Goal: Use online tool/utility: Utilize a website feature to perform a specific function

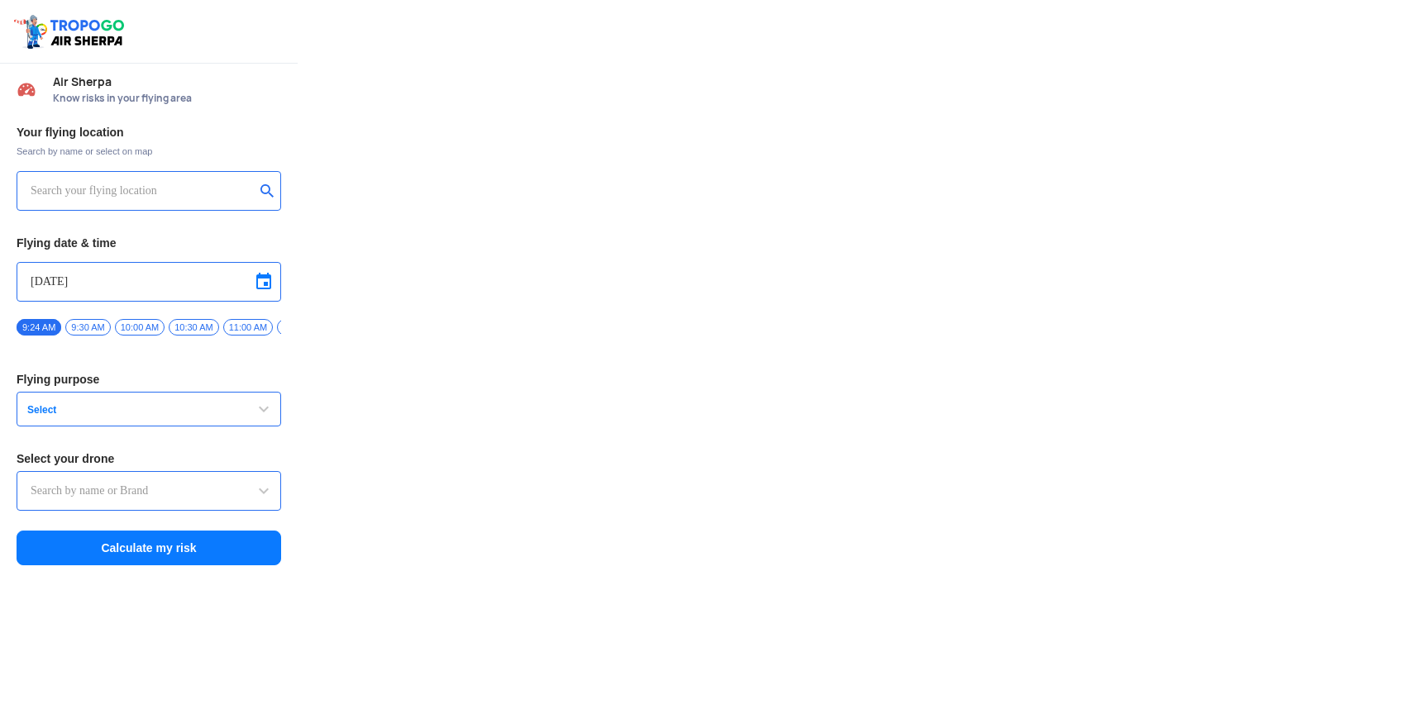
click at [166, 200] on input "text" at bounding box center [143, 191] width 224 height 20
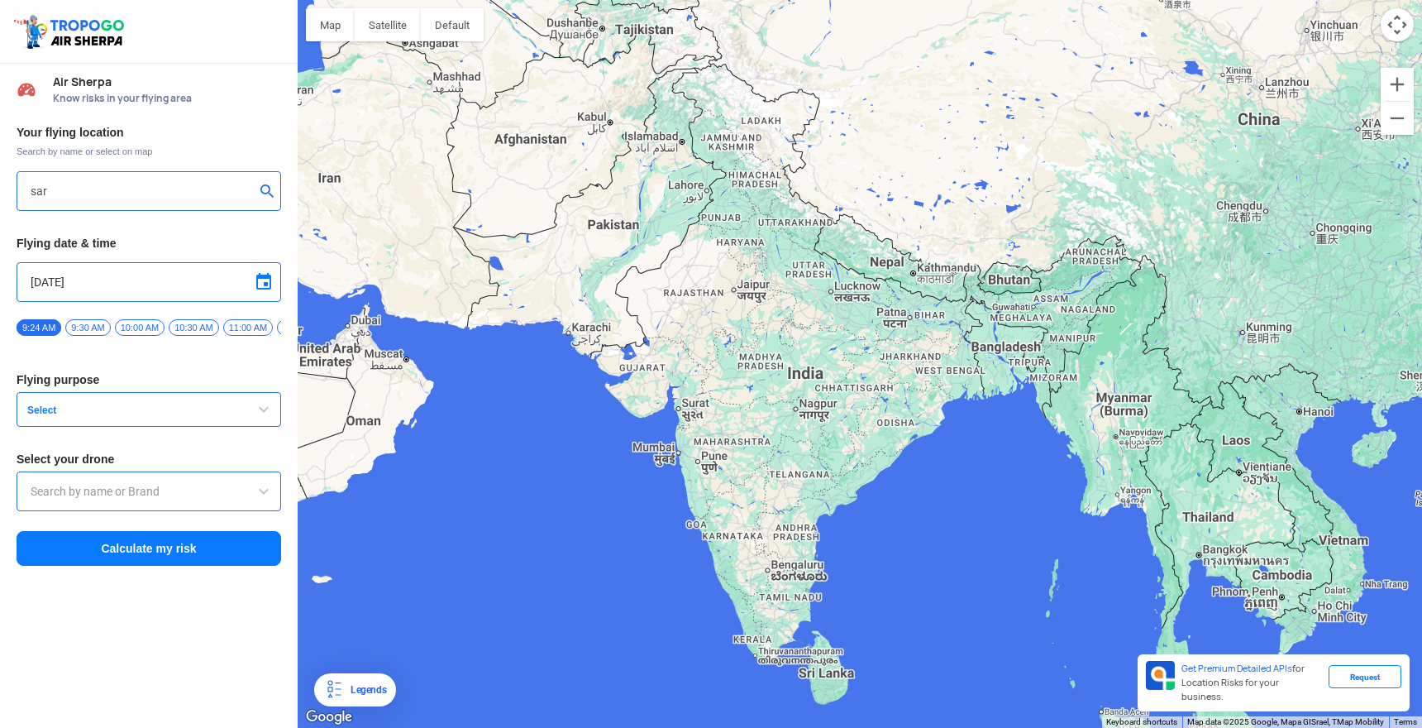
click at [190, 177] on div "sar" at bounding box center [149, 191] width 265 height 40
click at [100, 190] on input "sar" at bounding box center [143, 191] width 224 height 20
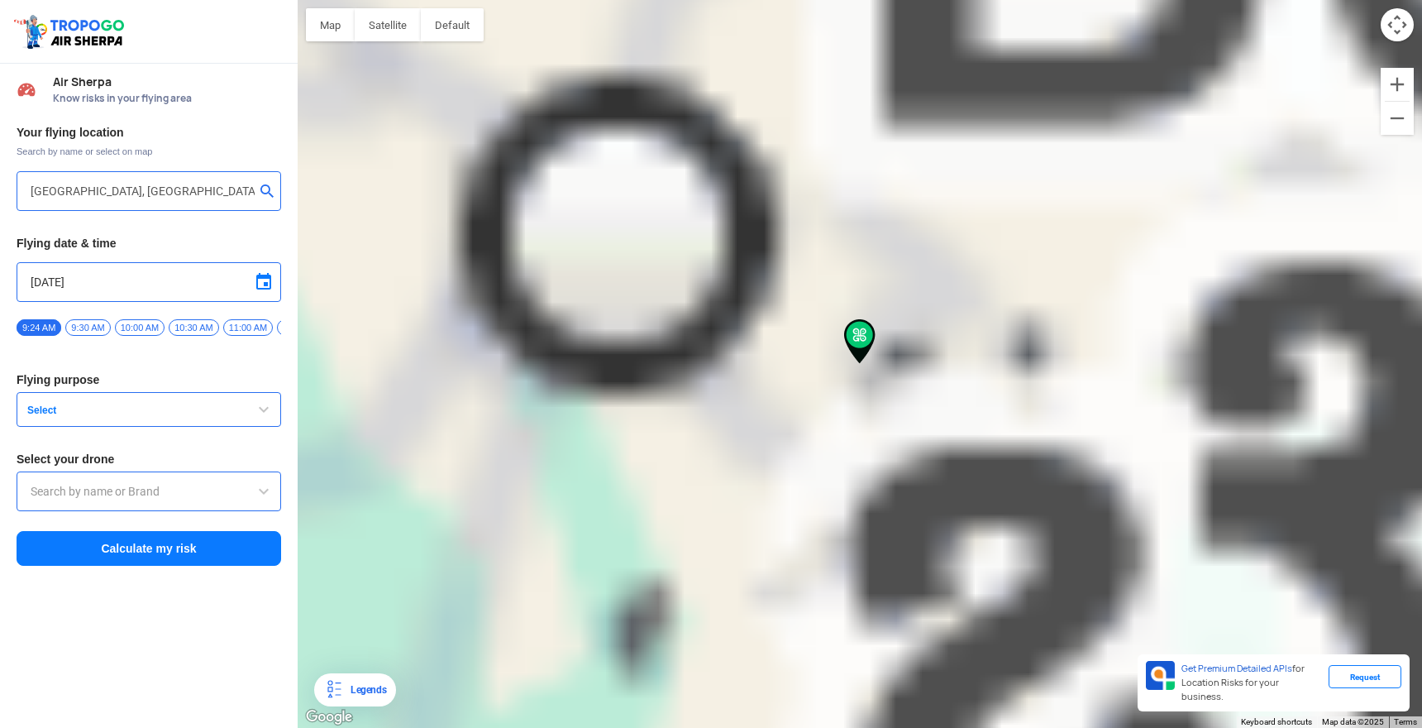
type input "[GEOGRAPHIC_DATA], [GEOGRAPHIC_DATA]"
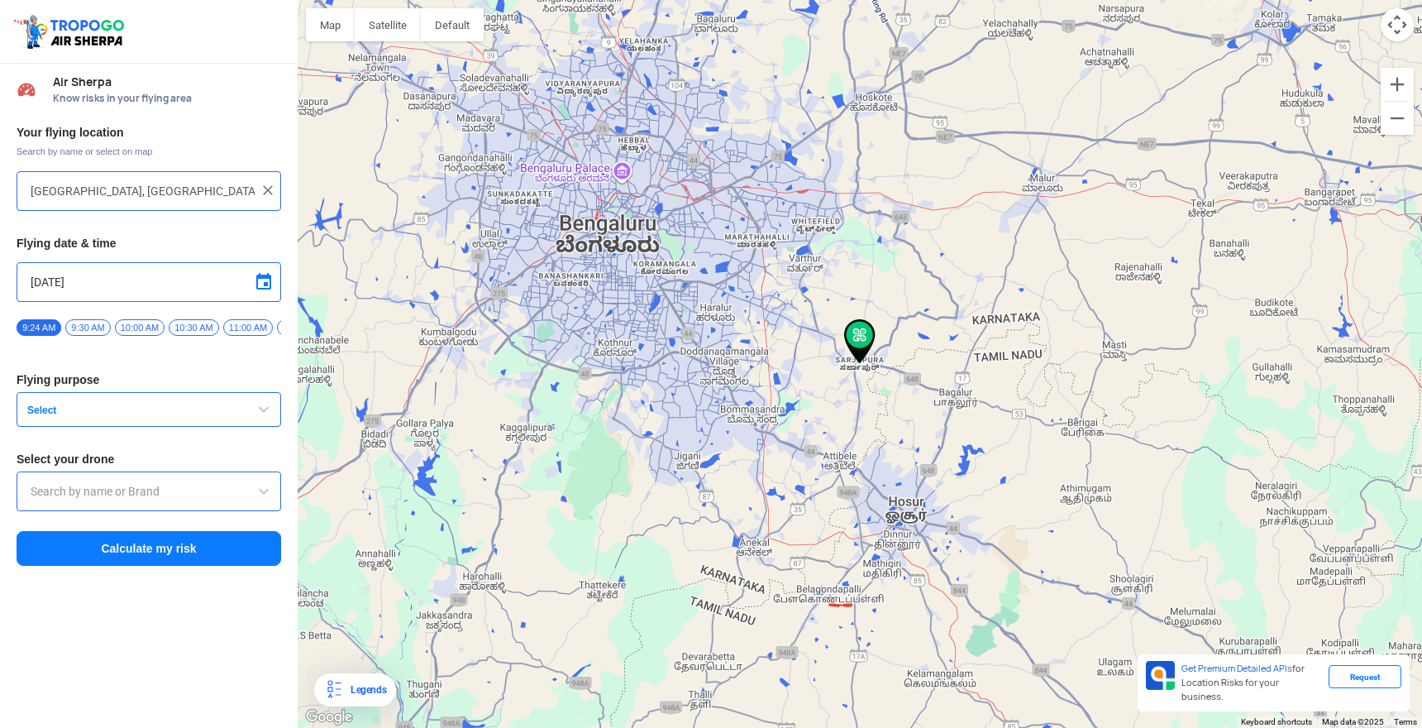
click at [138, 417] on span "Select" at bounding box center [124, 409] width 207 height 13
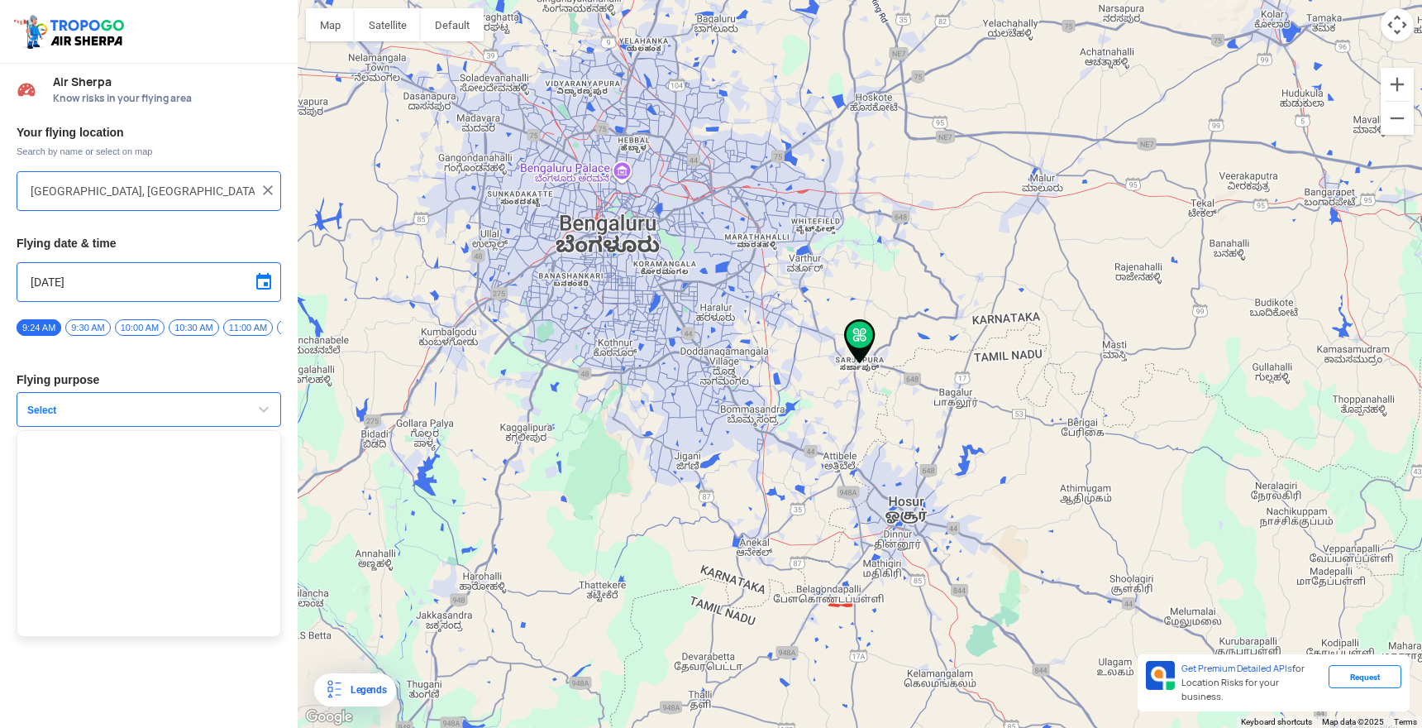
click at [122, 423] on button "Select" at bounding box center [149, 409] width 265 height 35
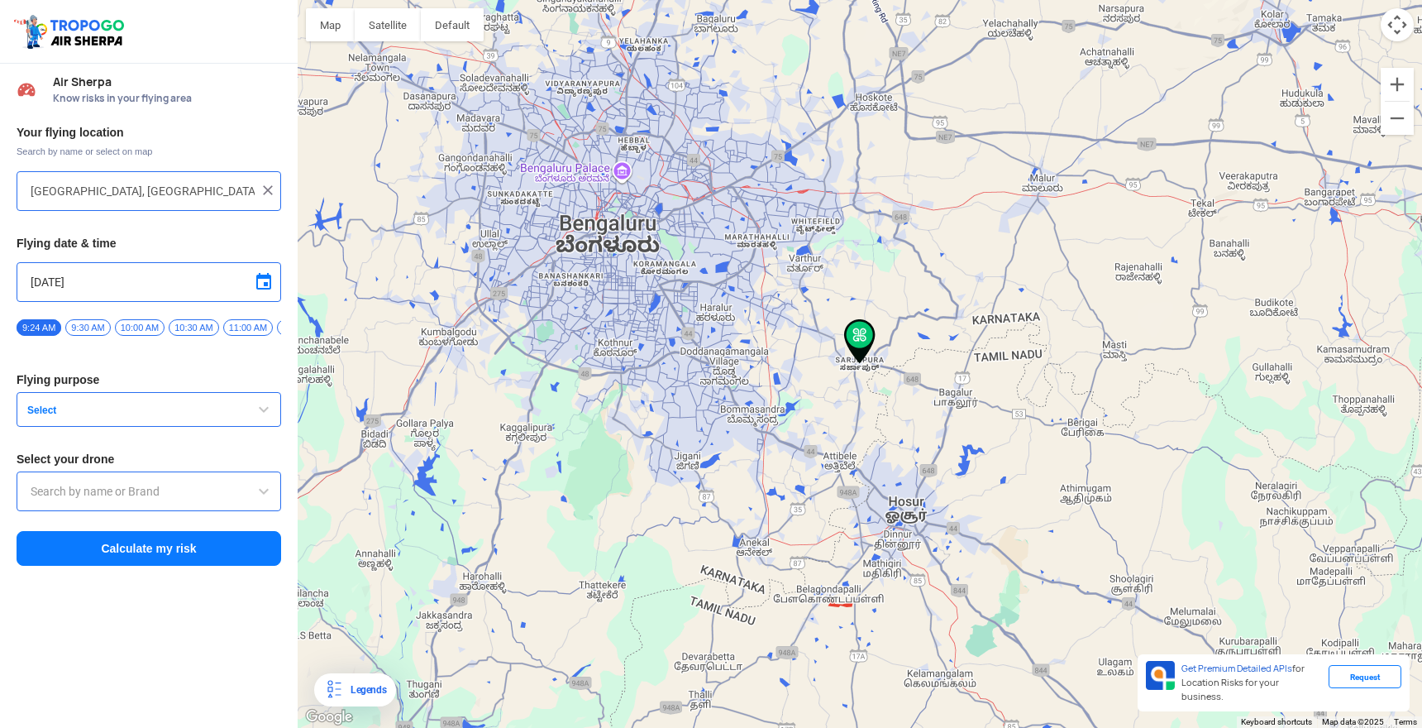
click at [122, 423] on button "Select" at bounding box center [149, 409] width 265 height 35
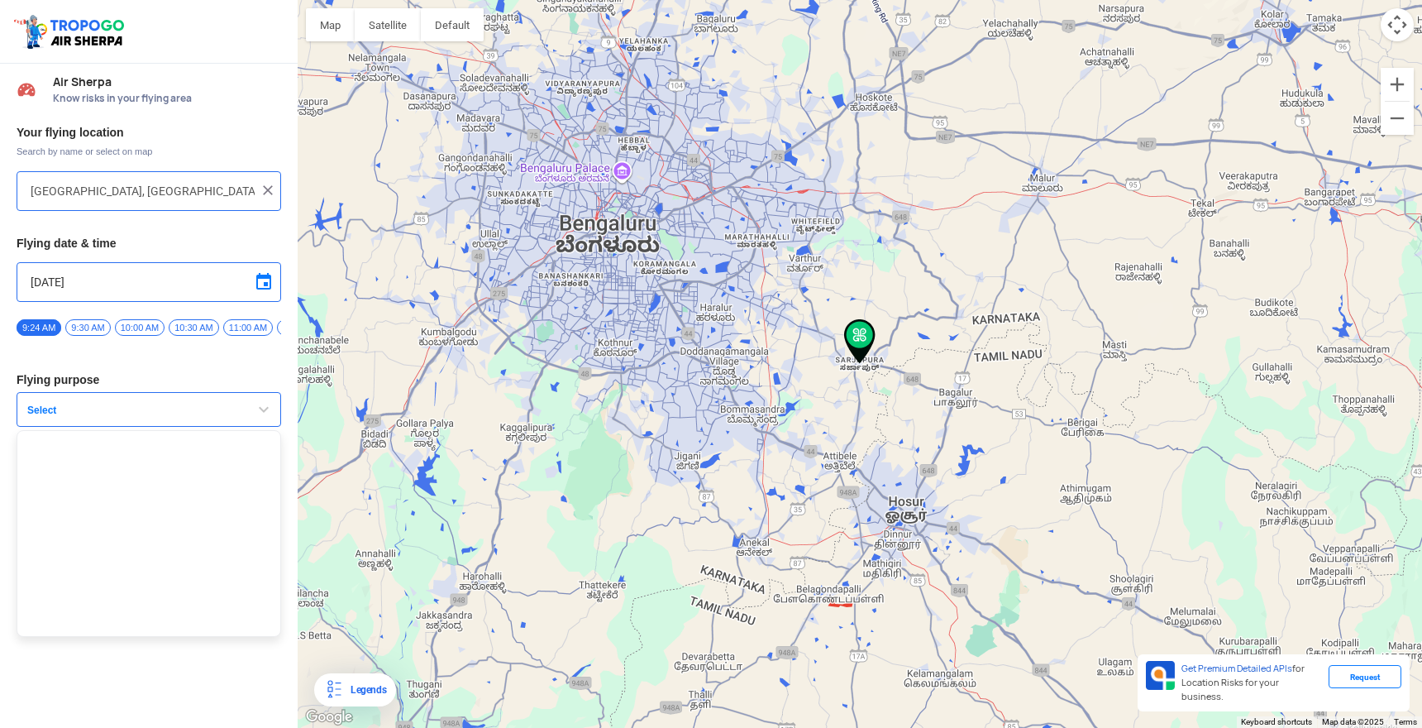
click at [89, 327] on span "9:30 AM" at bounding box center [87, 327] width 45 height 17
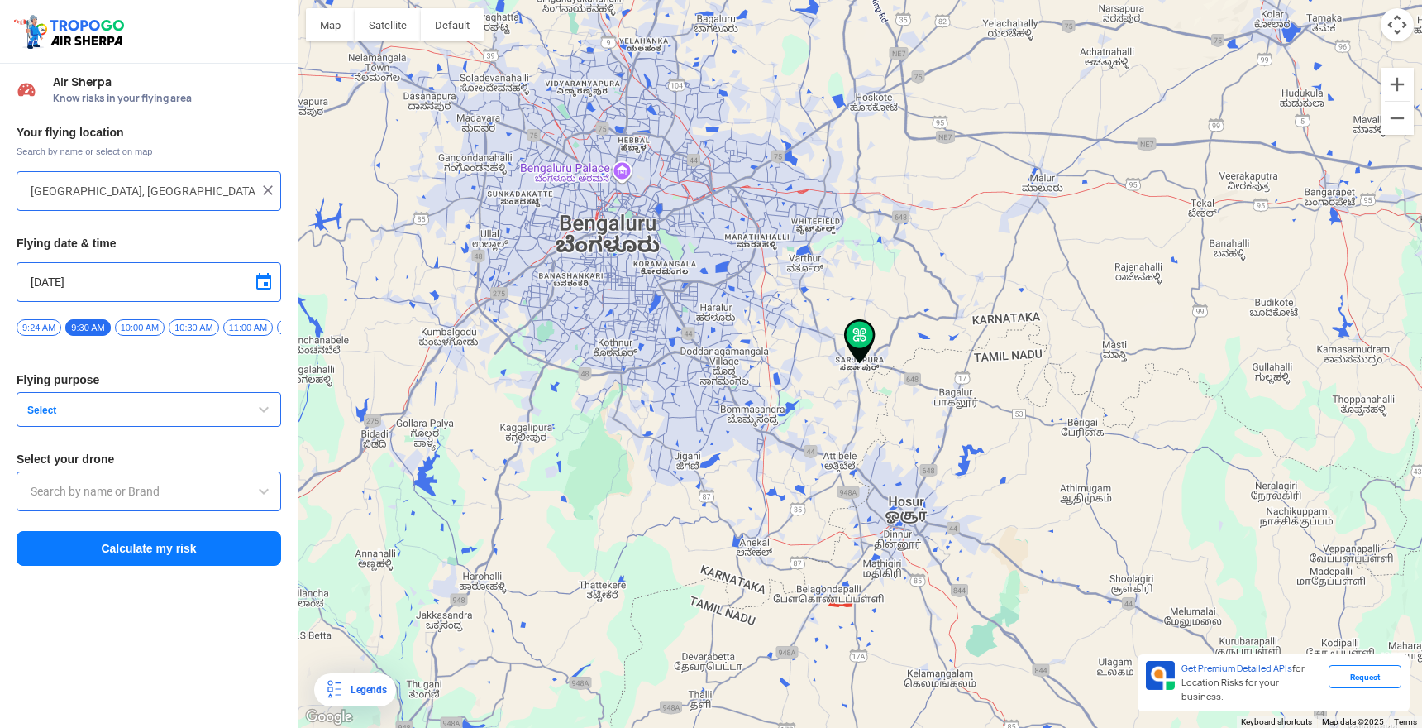
click at [147, 322] on span "10:00 AM" at bounding box center [140, 327] width 50 height 17
click at [265, 414] on span "button" at bounding box center [264, 409] width 20 height 20
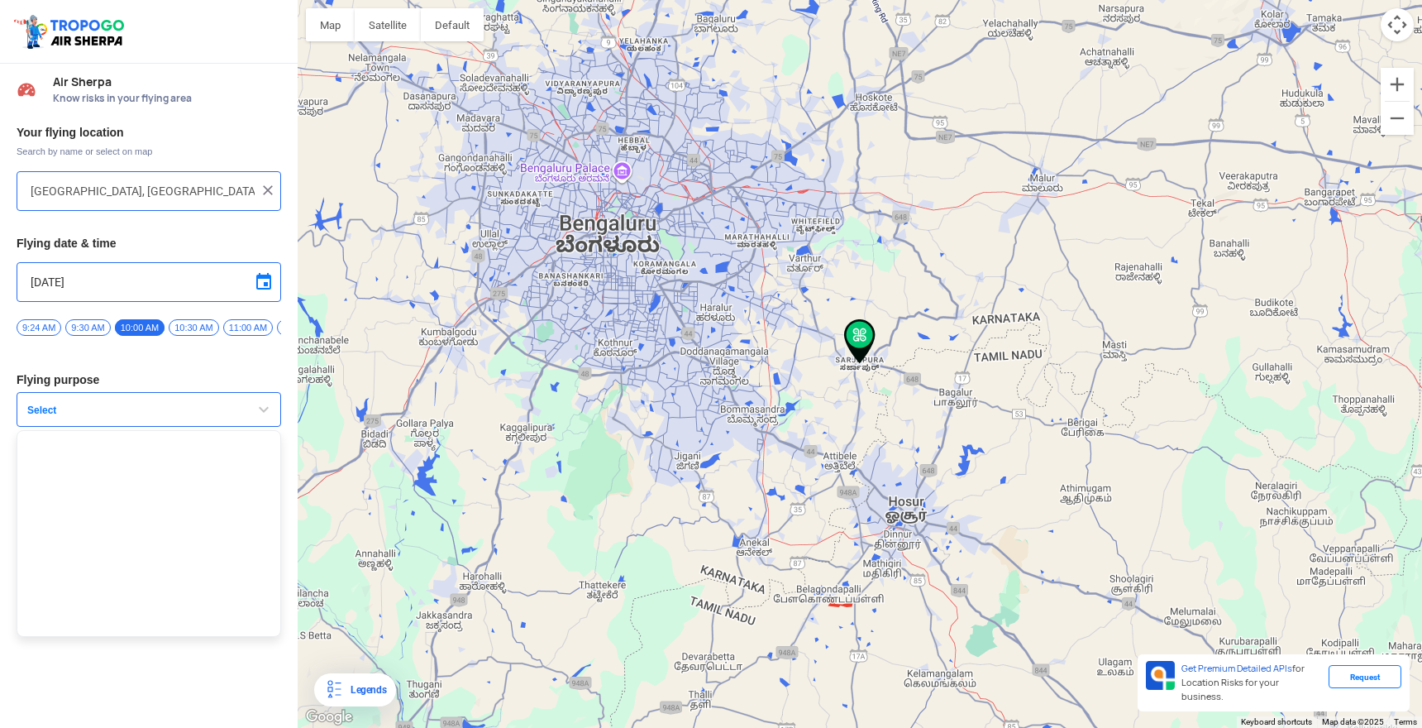
click at [159, 417] on span "Select" at bounding box center [124, 409] width 207 height 13
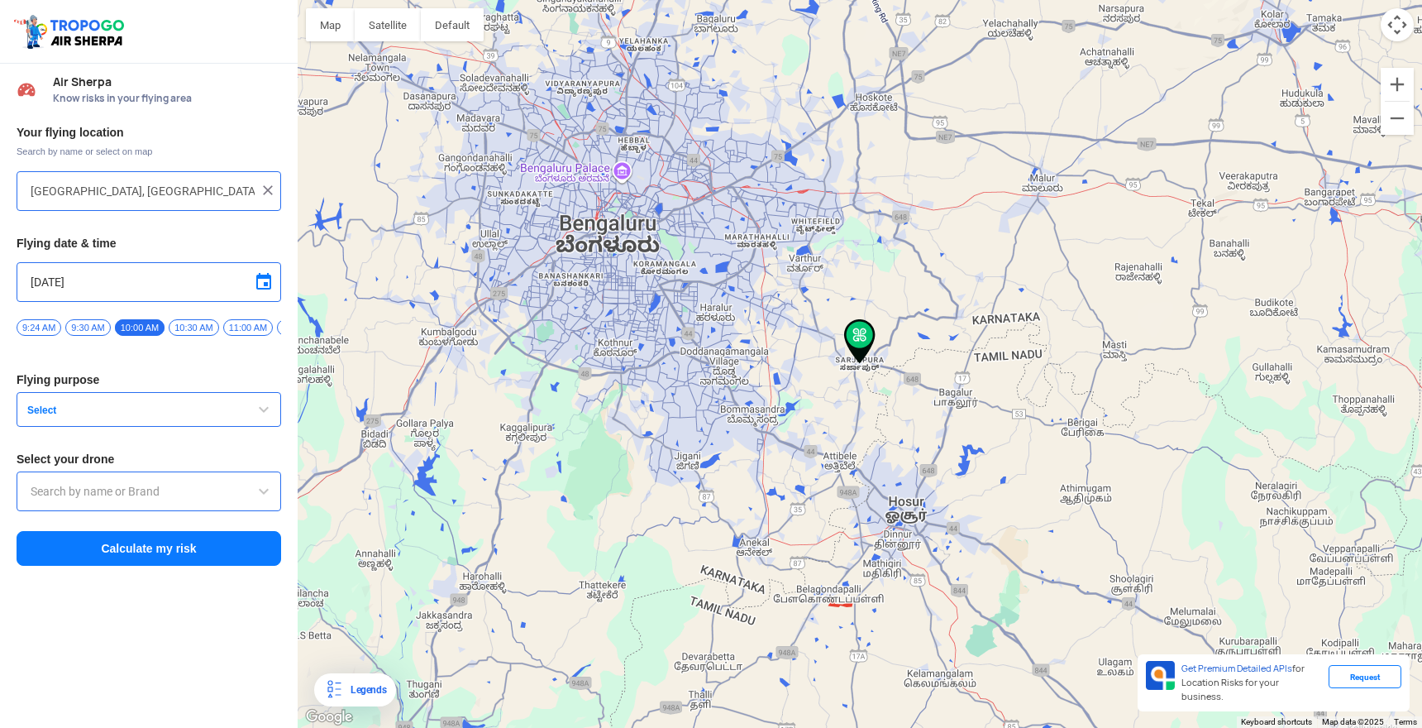
click at [122, 494] on input "text" at bounding box center [149, 491] width 236 height 20
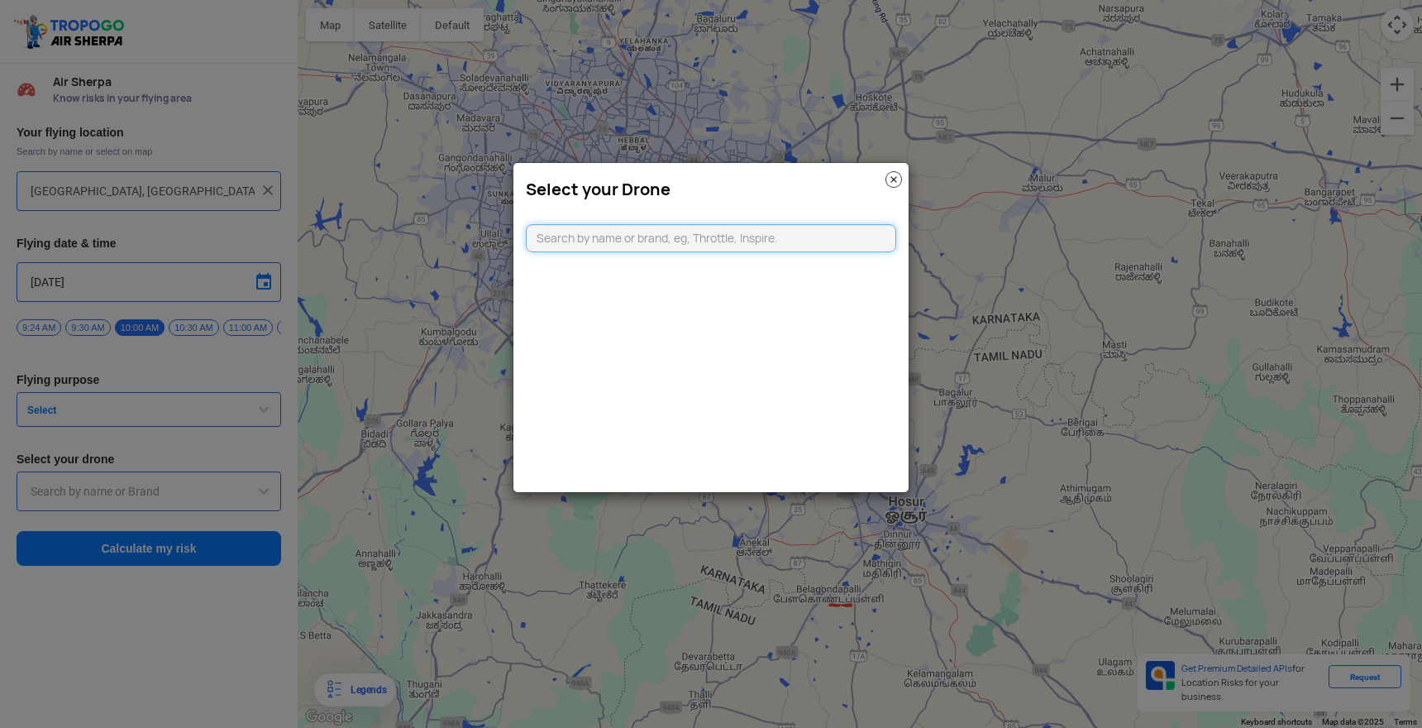
click at [610, 246] on input "text" at bounding box center [711, 238] width 370 height 28
click at [897, 179] on img at bounding box center [893, 179] width 17 height 17
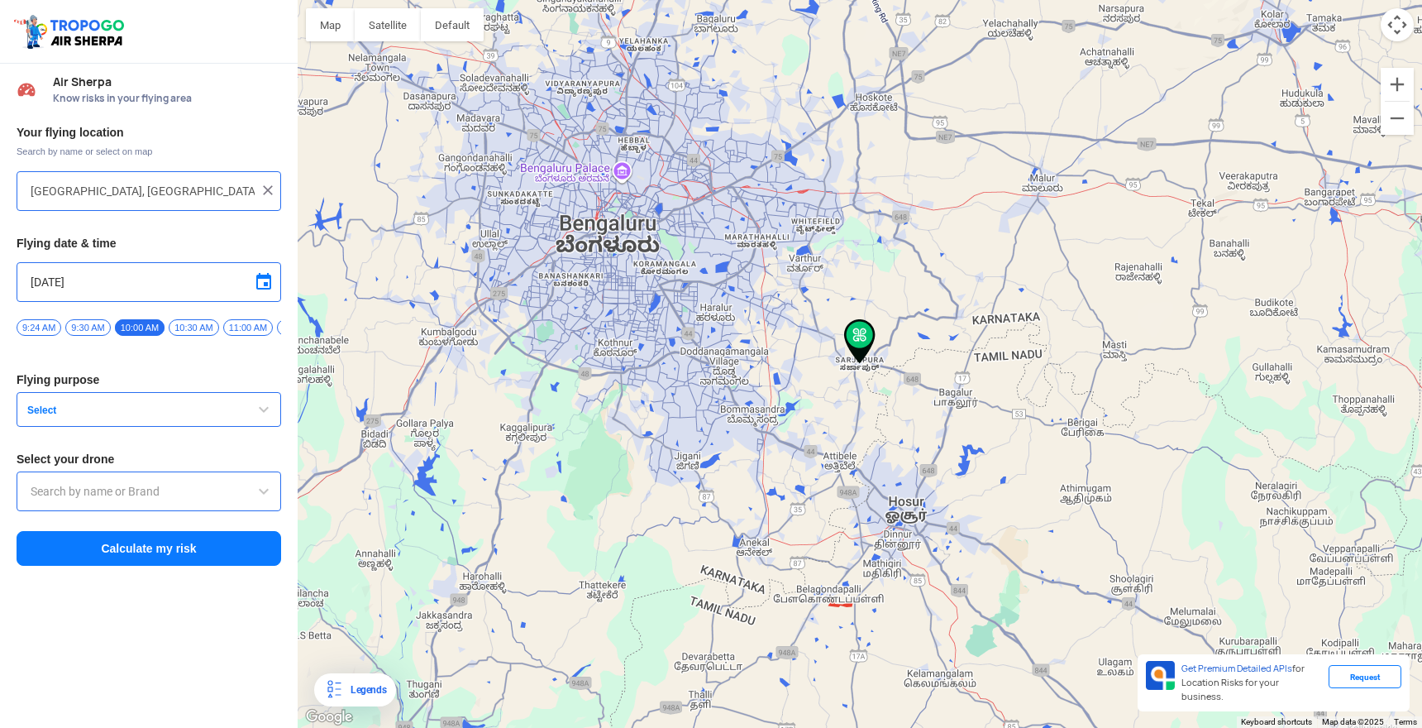
click at [231, 574] on div "Your flying location Search by name or select on map [GEOGRAPHIC_DATA], [GEOGRA…" at bounding box center [149, 346] width 298 height 459
click at [230, 541] on button "Calculate my risk" at bounding box center [149, 548] width 265 height 35
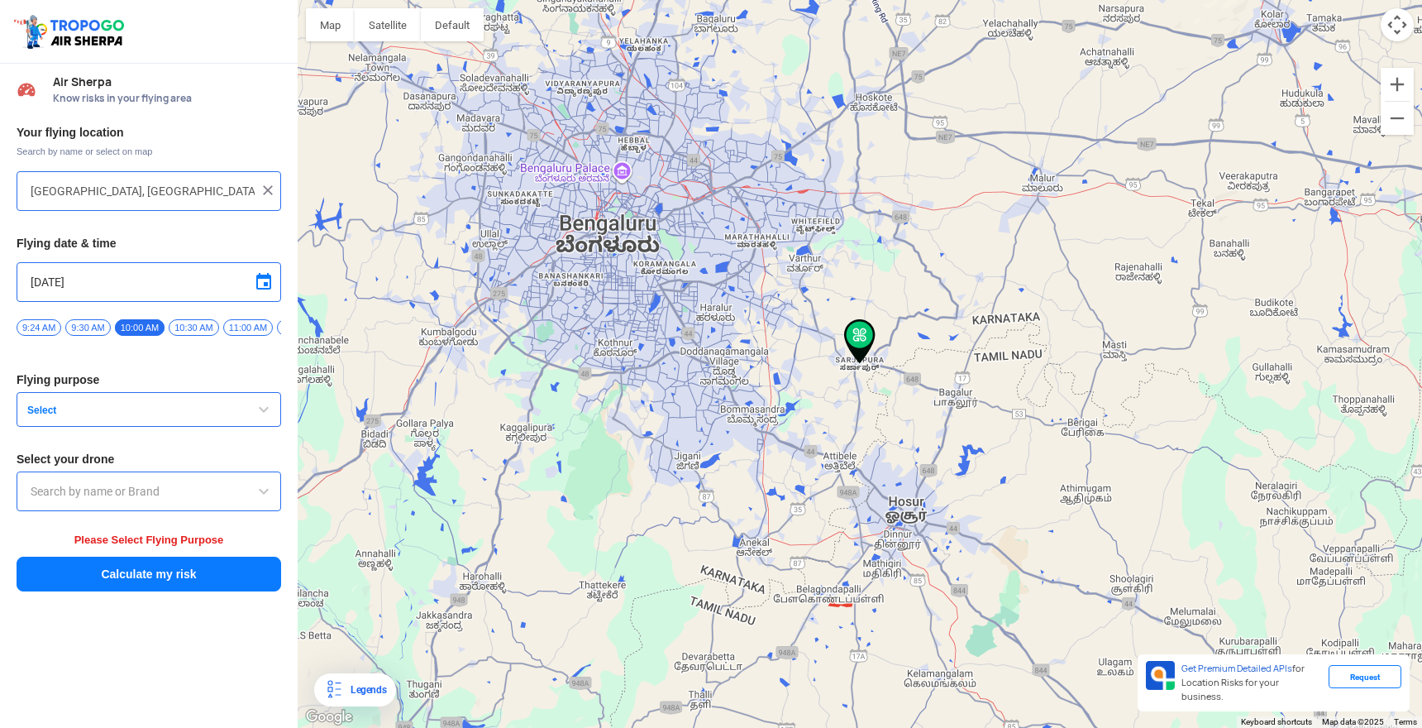
click at [191, 500] on input "text" at bounding box center [149, 491] width 236 height 20
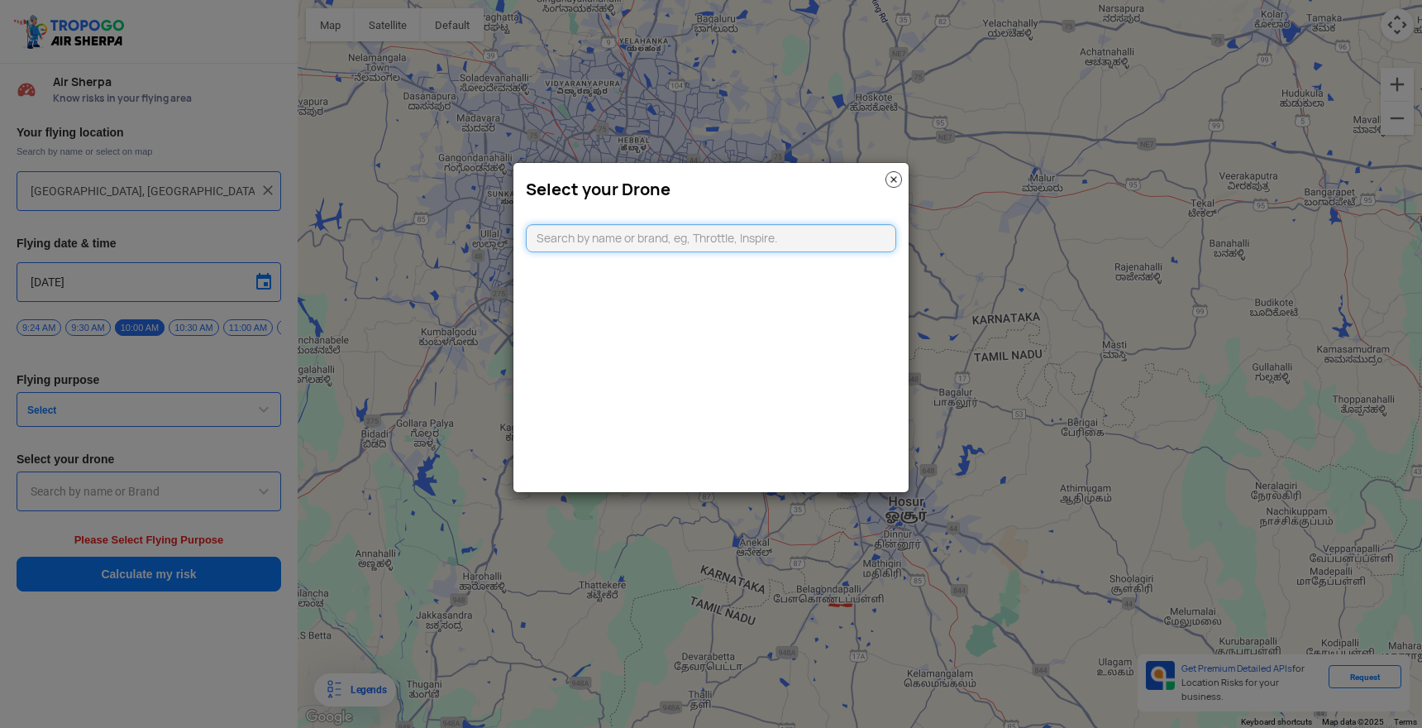
click at [696, 244] on input "text" at bounding box center [711, 238] width 370 height 28
click at [204, 589] on modal-container "Select your Drone" at bounding box center [711, 364] width 1422 height 728
click at [891, 180] on img at bounding box center [893, 179] width 17 height 17
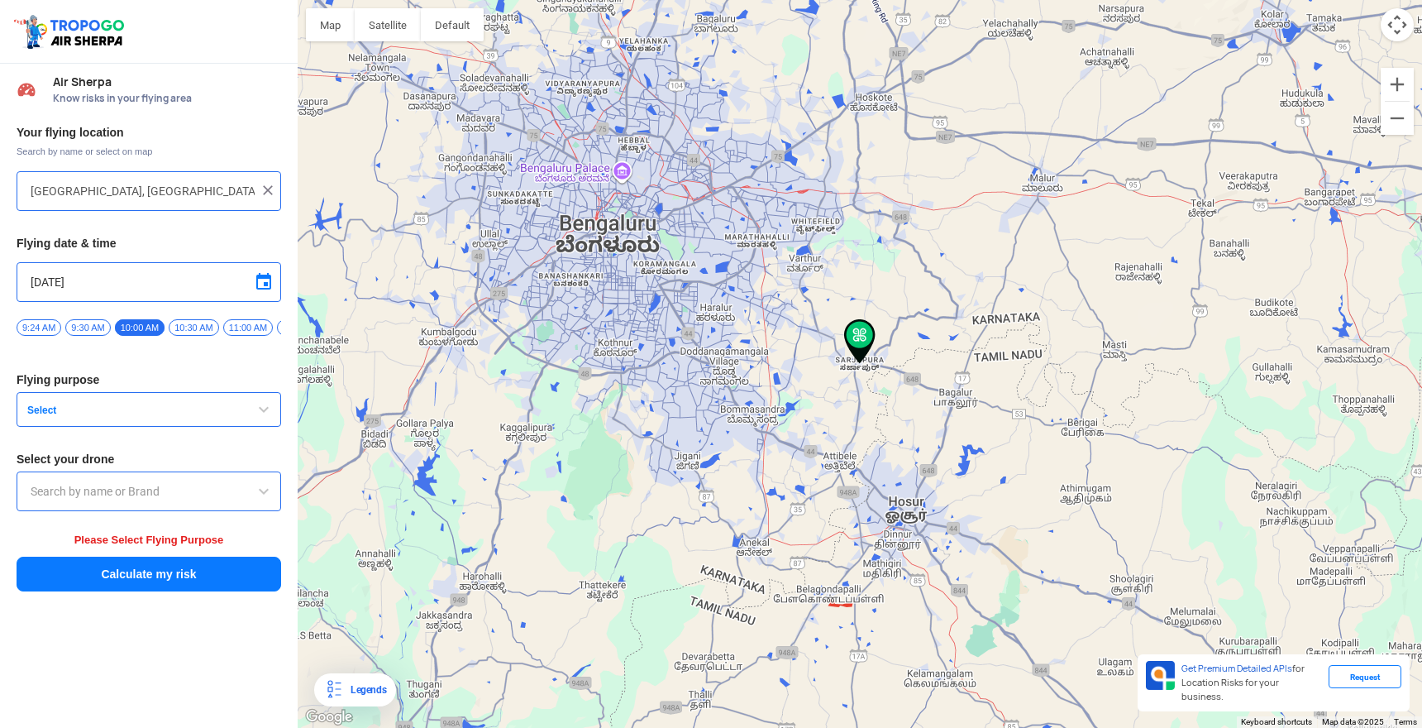
click at [98, 413] on span "Select" at bounding box center [124, 409] width 207 height 13
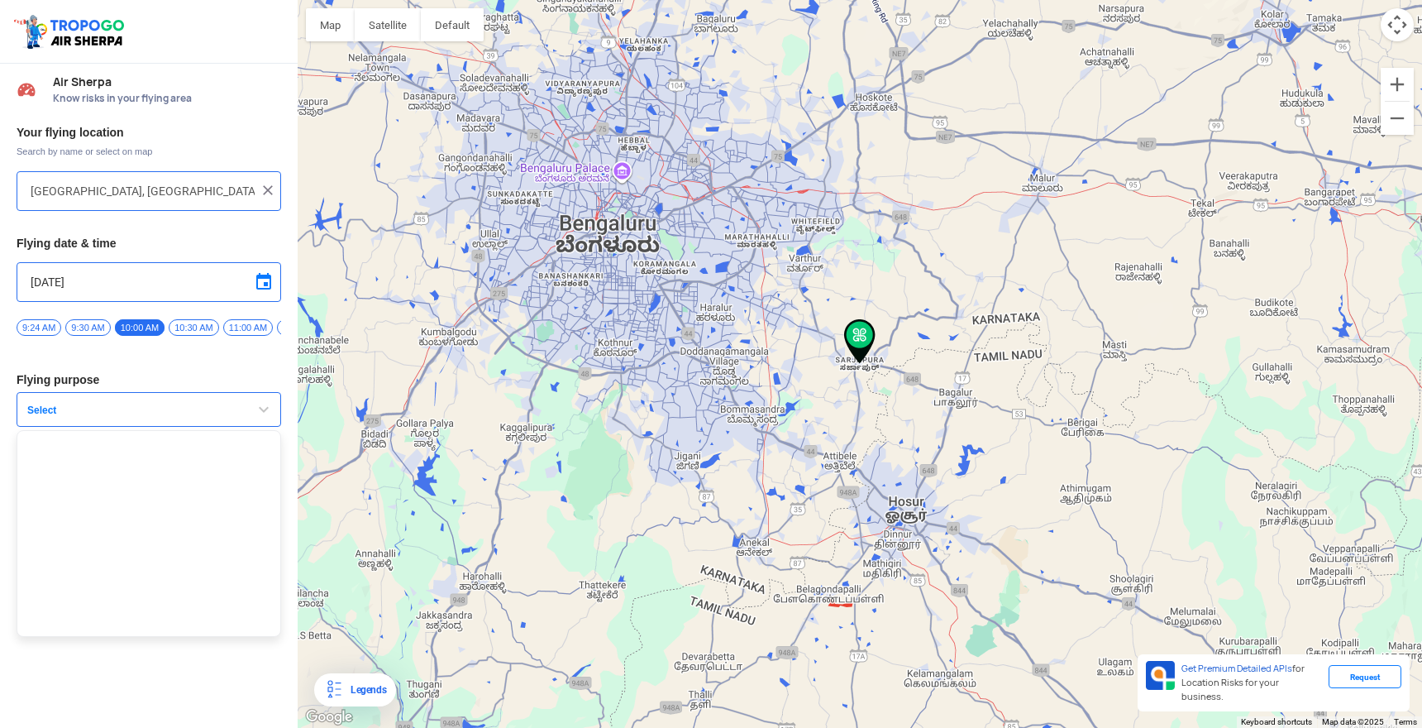
click at [97, 471] on ul at bounding box center [149, 533] width 265 height 207
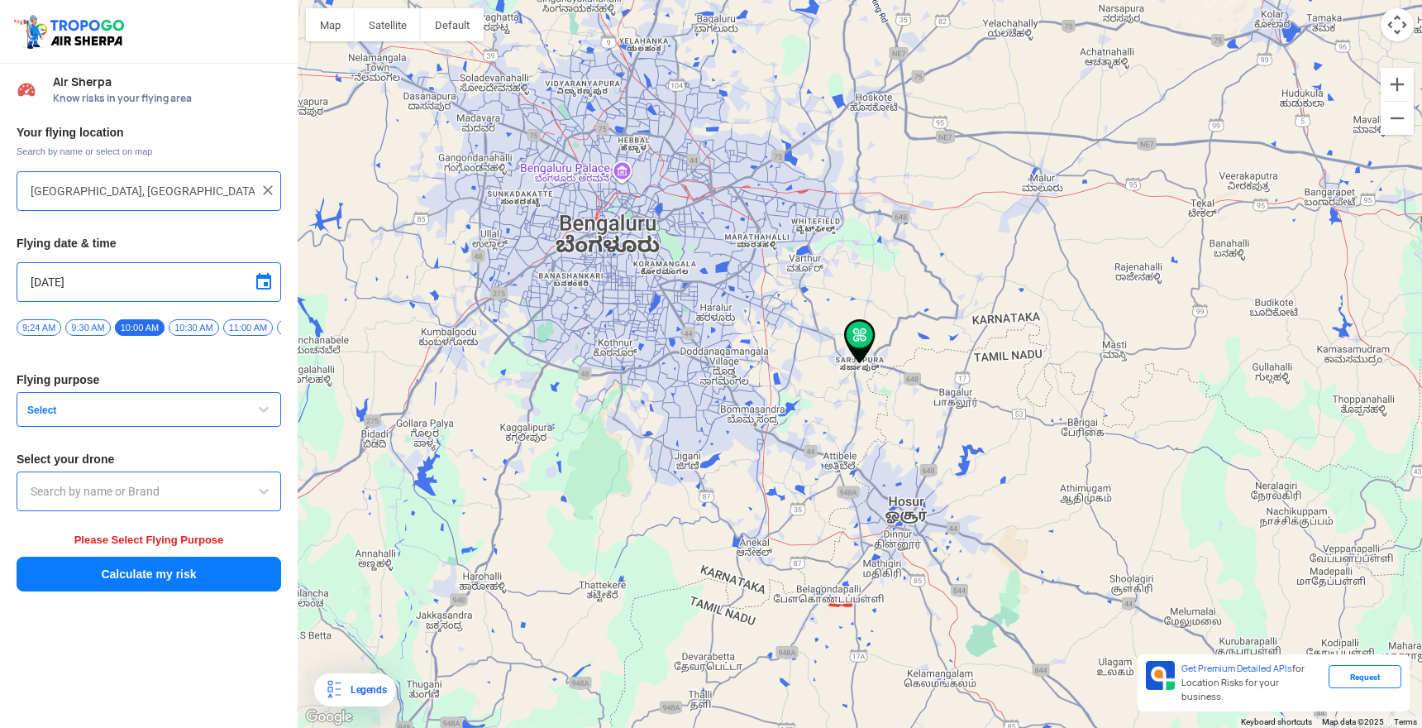
click at [123, 528] on div "Your flying location Search by name or select on map [GEOGRAPHIC_DATA], [GEOGRA…" at bounding box center [149, 359] width 298 height 484
click at [143, 488] on input "text" at bounding box center [149, 491] width 236 height 20
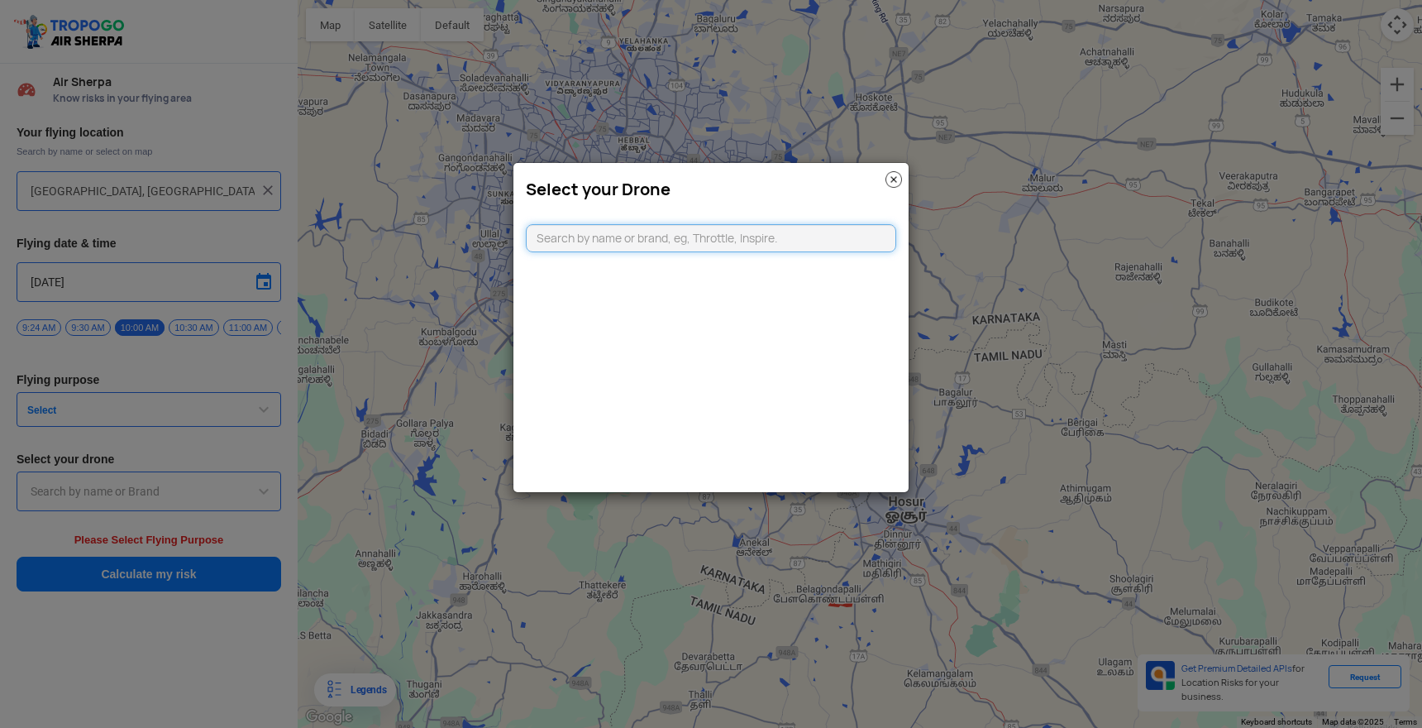
click at [756, 241] on input "text" at bounding box center [711, 238] width 370 height 28
type input "vdvc"
click at [898, 177] on img at bounding box center [893, 179] width 17 height 17
